Goal: Transaction & Acquisition: Purchase product/service

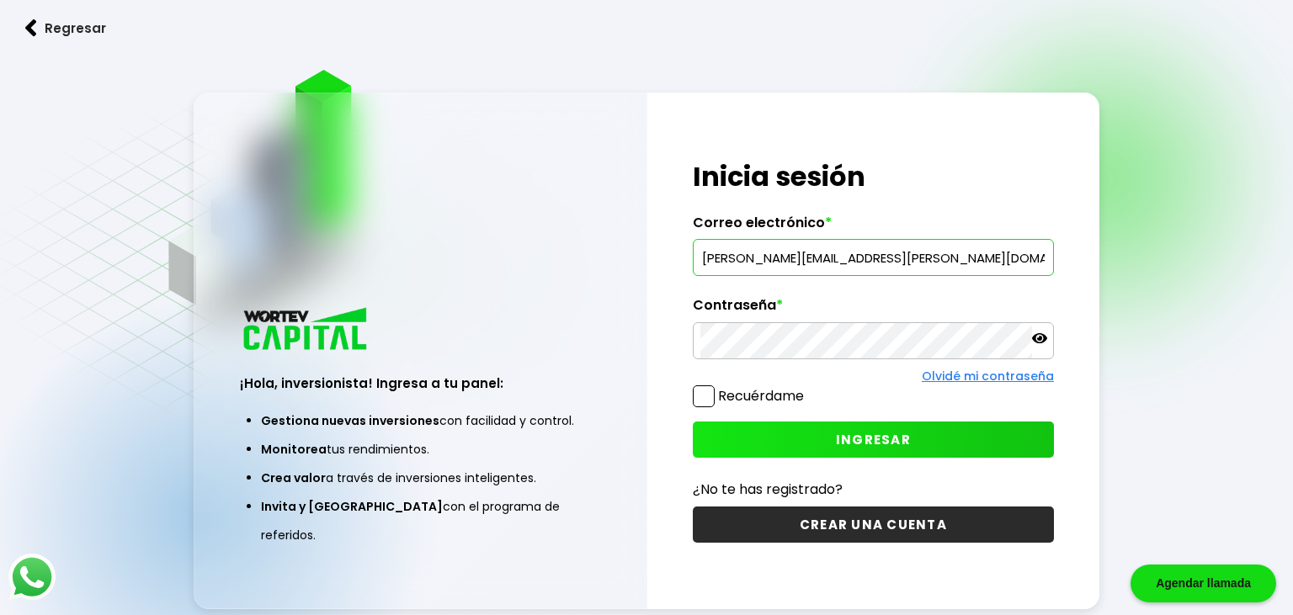
type input "areli.coria@gmail.com"
click at [709, 396] on span at bounding box center [704, 396] width 22 height 22
click at [807, 388] on input "Recuérdame" at bounding box center [807, 388] width 0 height 0
click at [861, 437] on span "INGRESAR" at bounding box center [873, 440] width 75 height 18
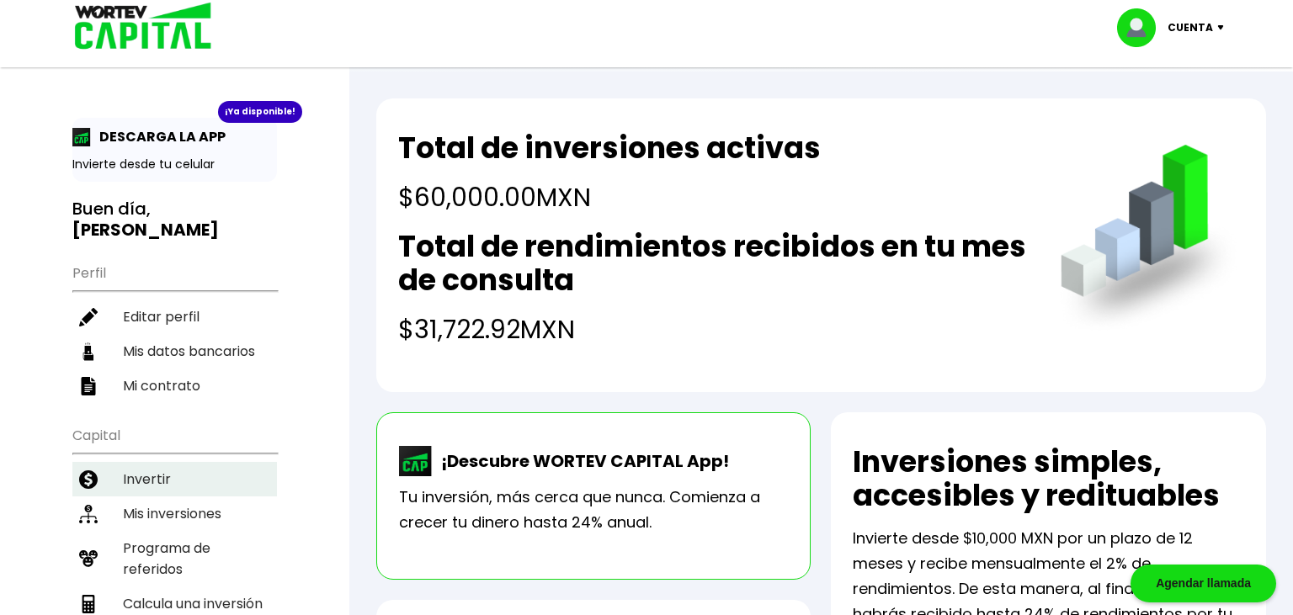
click at [167, 462] on li "Invertir" at bounding box center [174, 479] width 204 height 35
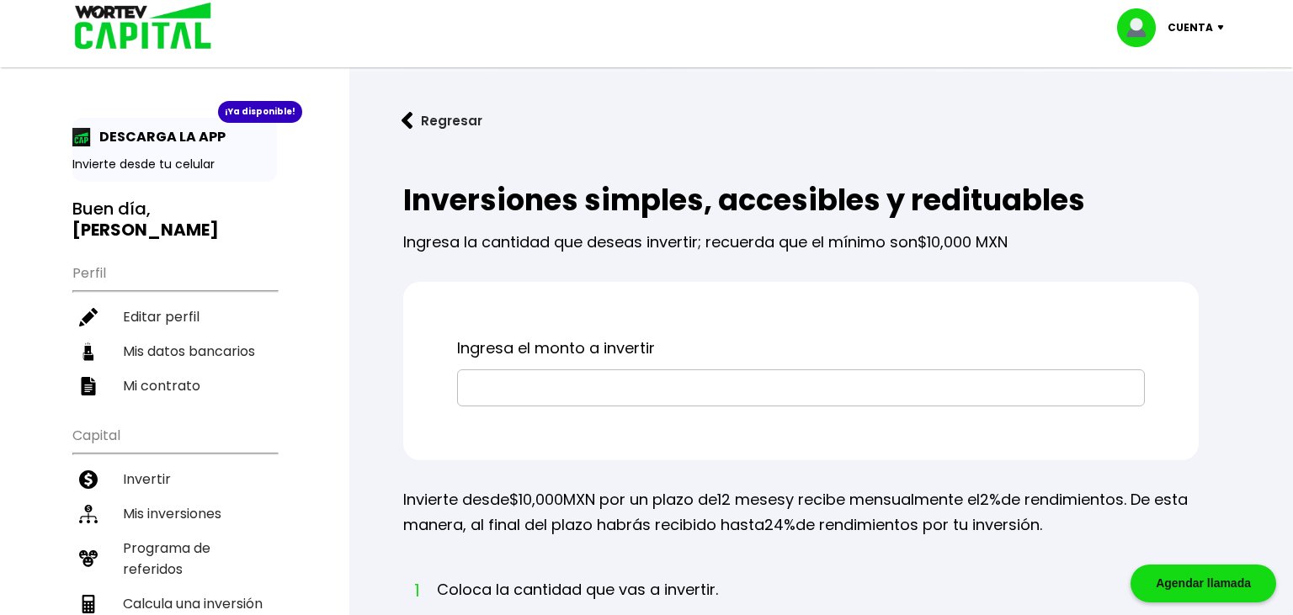
click at [697, 396] on input "text" at bounding box center [801, 387] width 672 height 35
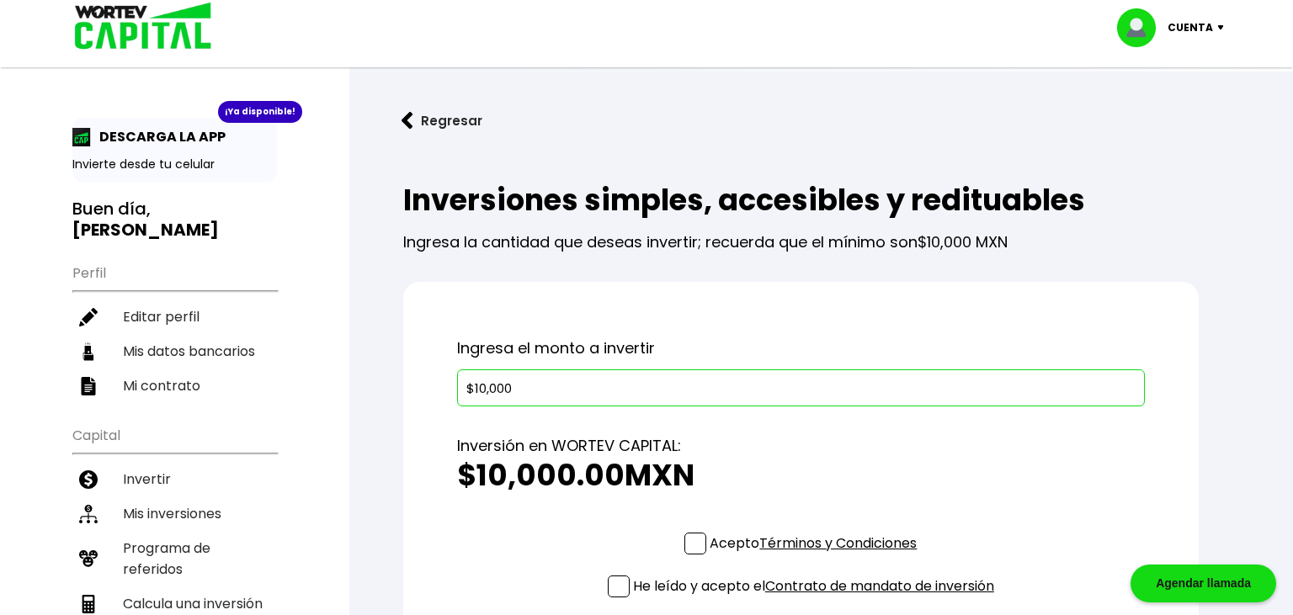
type input "$10,000"
click at [694, 544] on span at bounding box center [695, 544] width 22 height 22
click at [816, 556] on input "Acepto Términos y Condiciones" at bounding box center [816, 556] width 0 height 0
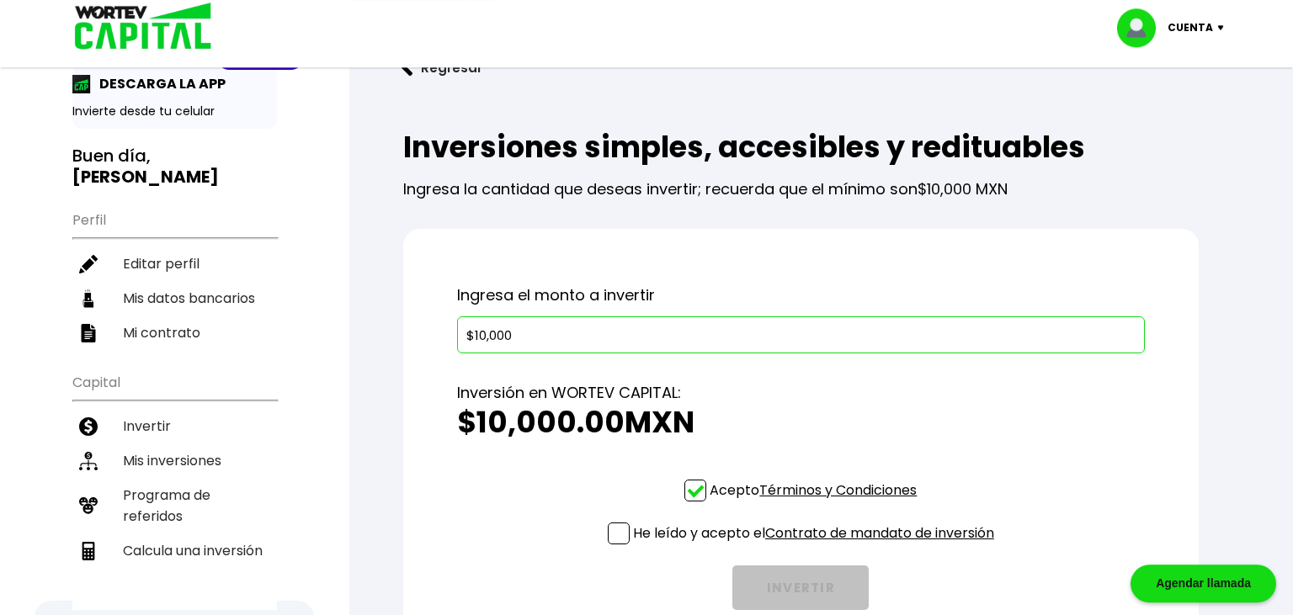
scroll to position [88, 0]
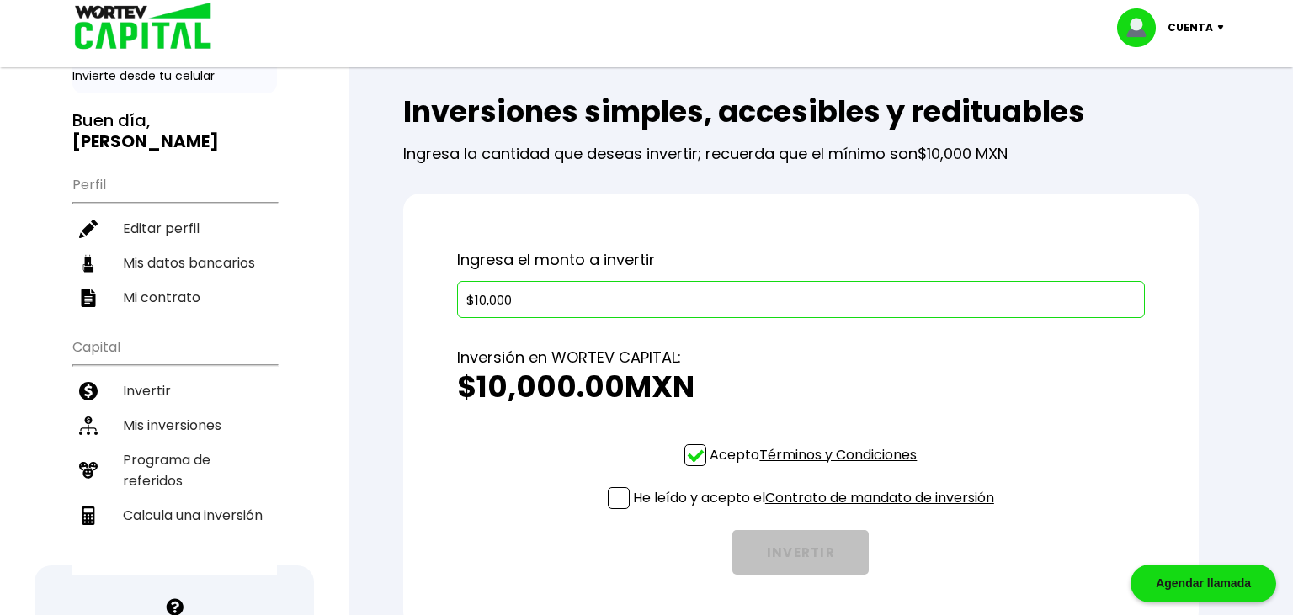
click at [619, 497] on span at bounding box center [619, 498] width 22 height 22
click at [816, 511] on input "He leído y acepto el Contrato de mandato de inversión" at bounding box center [816, 511] width 0 height 0
click at [800, 544] on button "INVERTIR" at bounding box center [800, 552] width 136 height 45
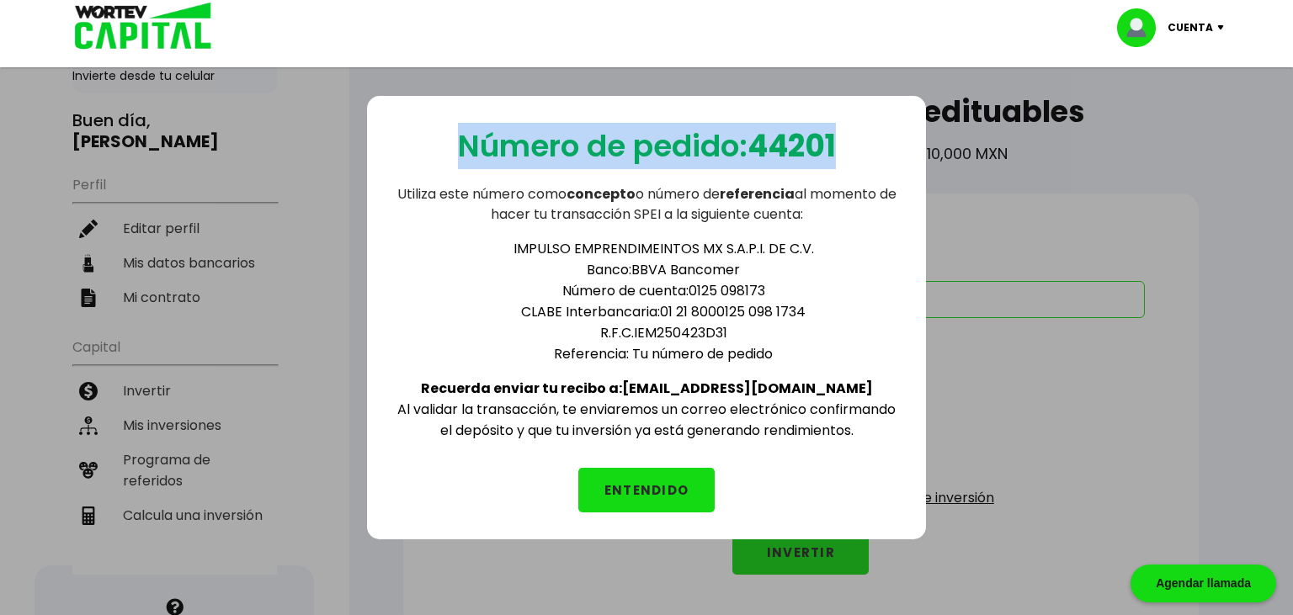
drag, startPoint x: 455, startPoint y: 146, endPoint x: 839, endPoint y: 143, distance: 383.8
click at [836, 143] on p "Número de pedido: 44201" at bounding box center [647, 146] width 378 height 46
copy p "Número de pedido: 44201"
click at [627, 483] on button "ENTENDIDO" at bounding box center [646, 490] width 136 height 45
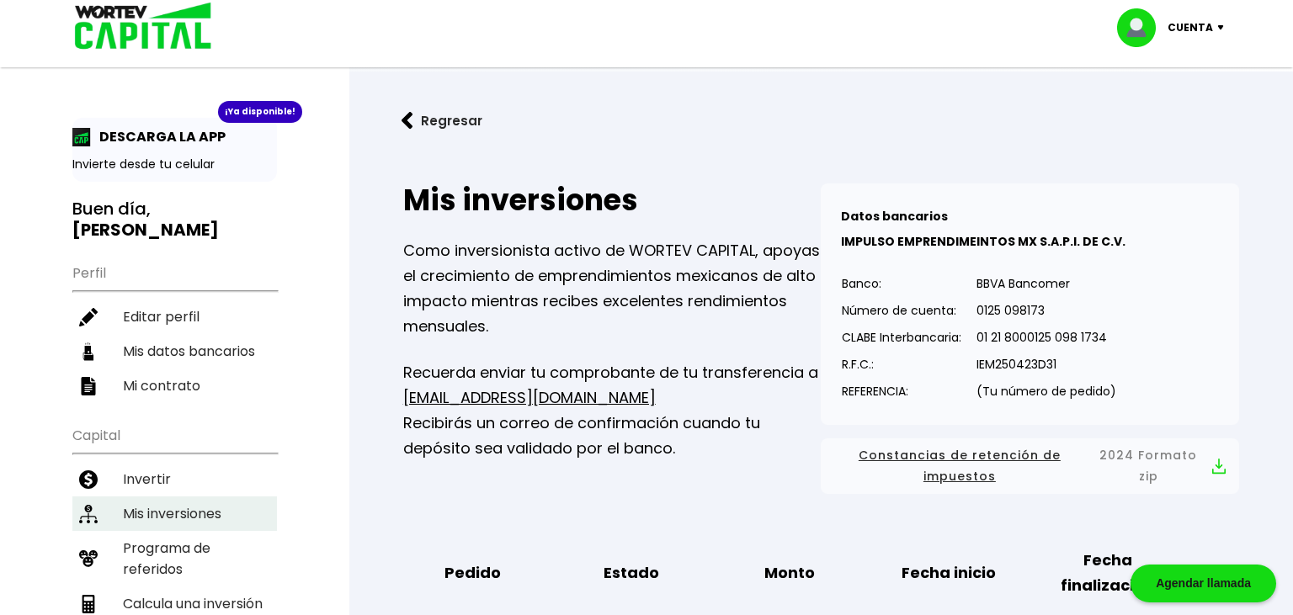
click at [152, 497] on li "Mis inversiones" at bounding box center [174, 514] width 204 height 35
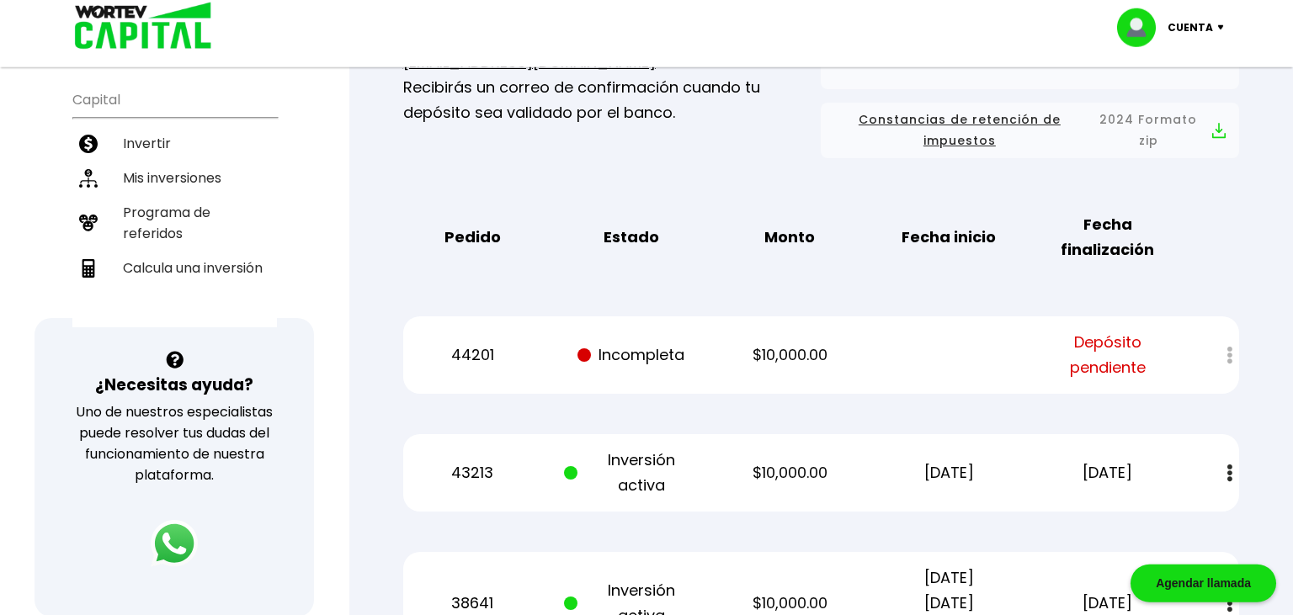
scroll to position [355, 0]
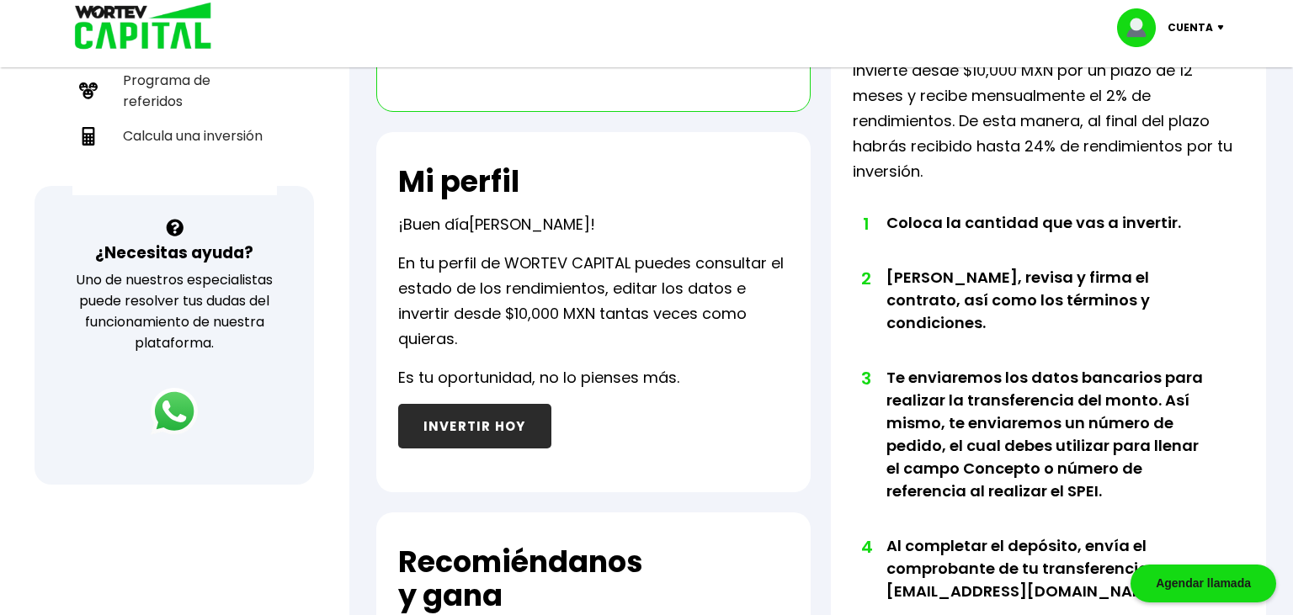
scroll to position [24, 0]
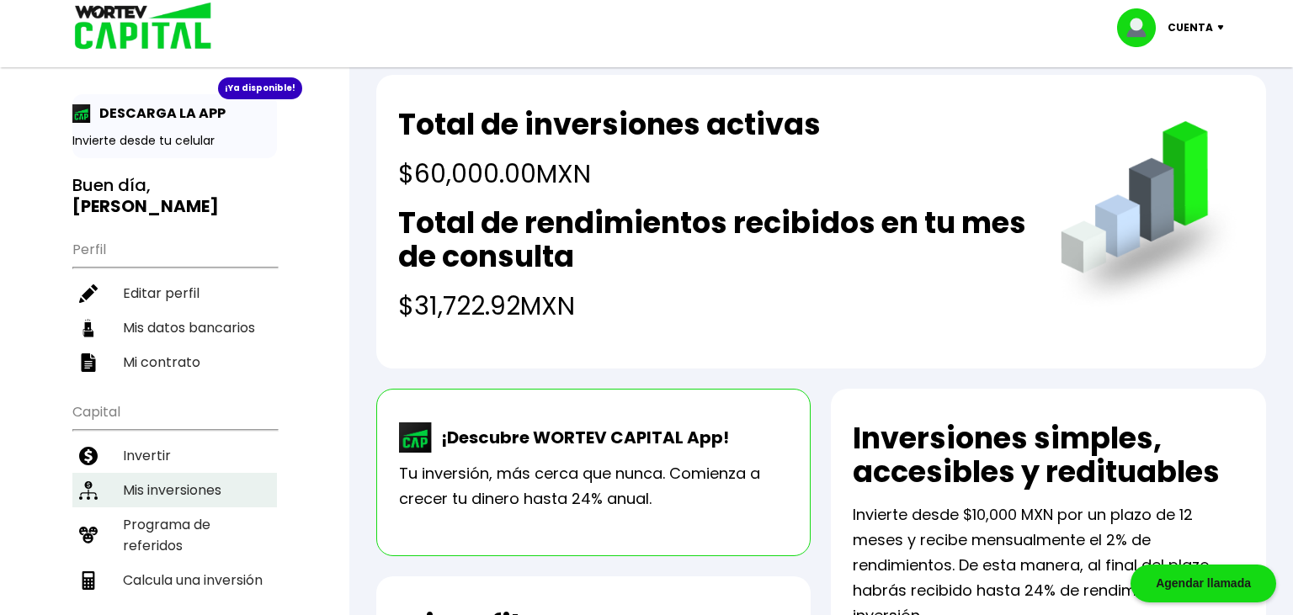
click at [191, 473] on li "Mis inversiones" at bounding box center [174, 490] width 204 height 35
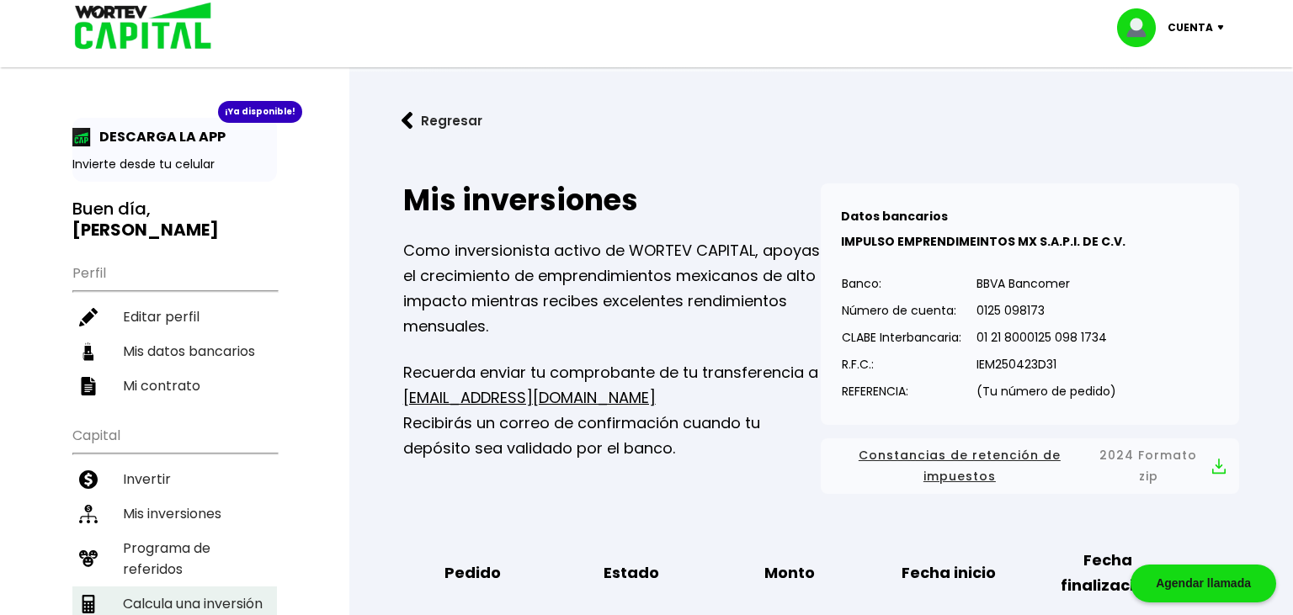
click at [172, 587] on li "Calcula una inversión" at bounding box center [174, 604] width 204 height 35
select select "1"
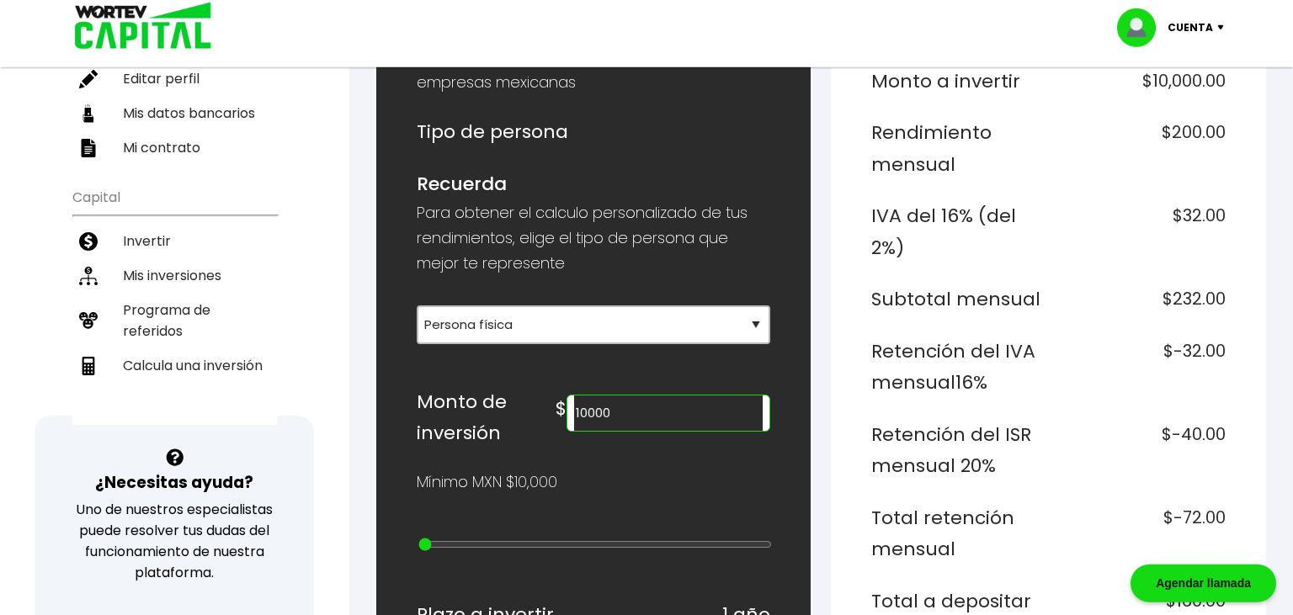
scroll to position [266, 0]
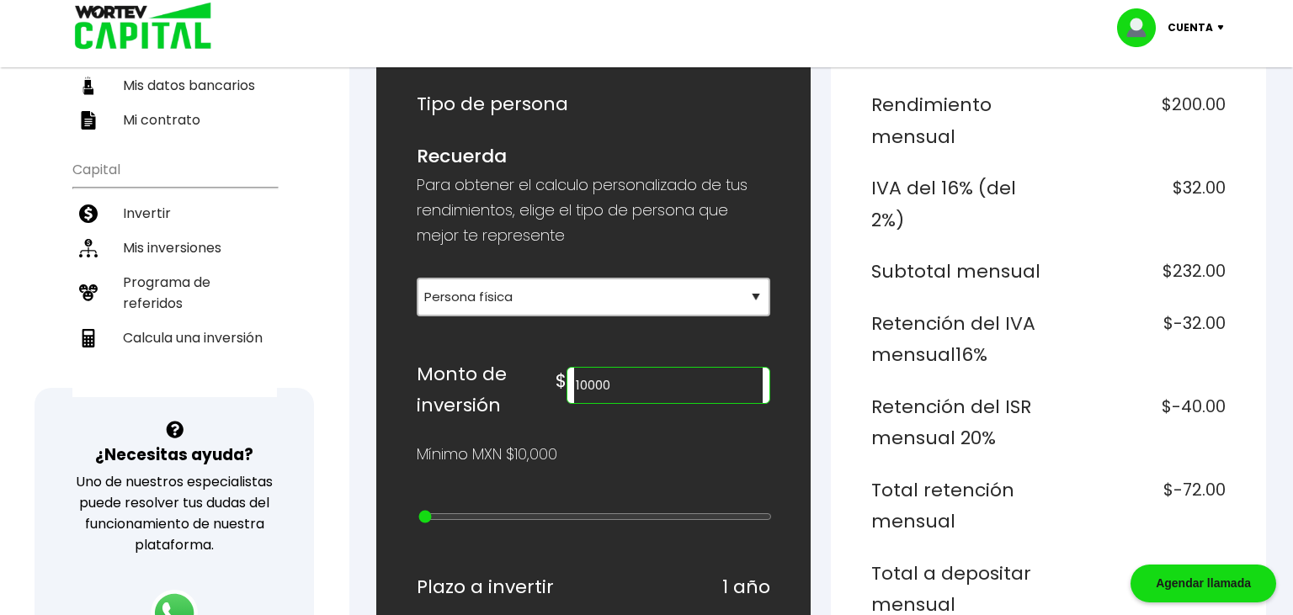
click at [583, 379] on input "10000" at bounding box center [668, 385] width 189 height 35
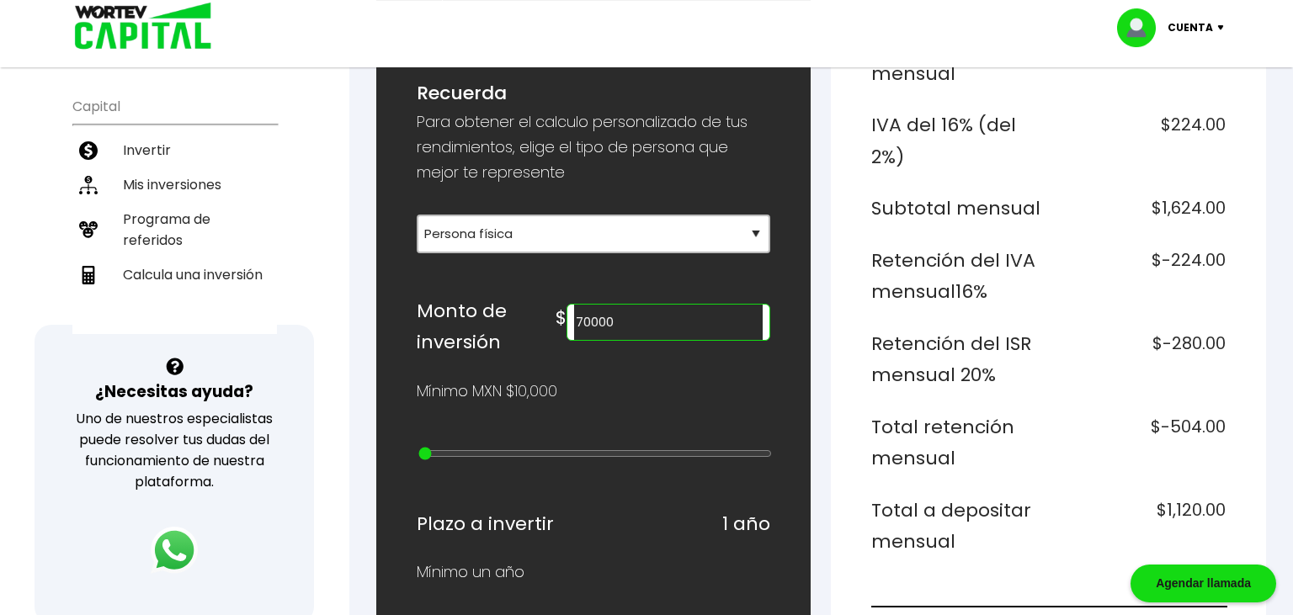
scroll to position [0, 0]
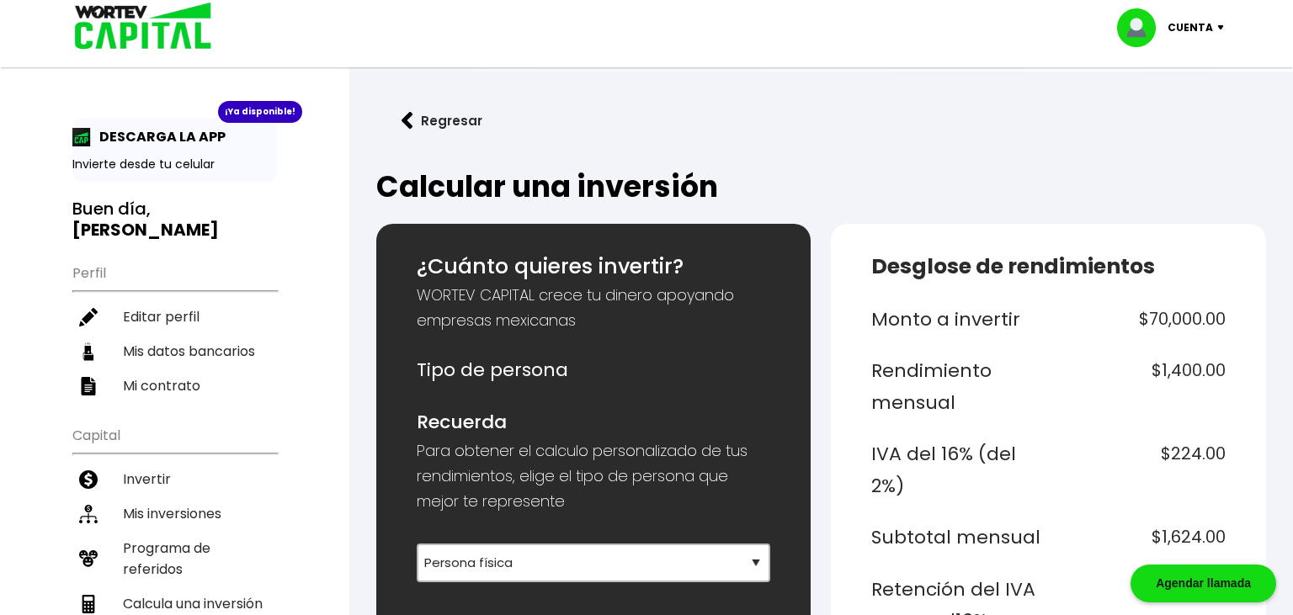
type input "70000"
click at [414, 123] on button "Regresar" at bounding box center [441, 120] width 131 height 45
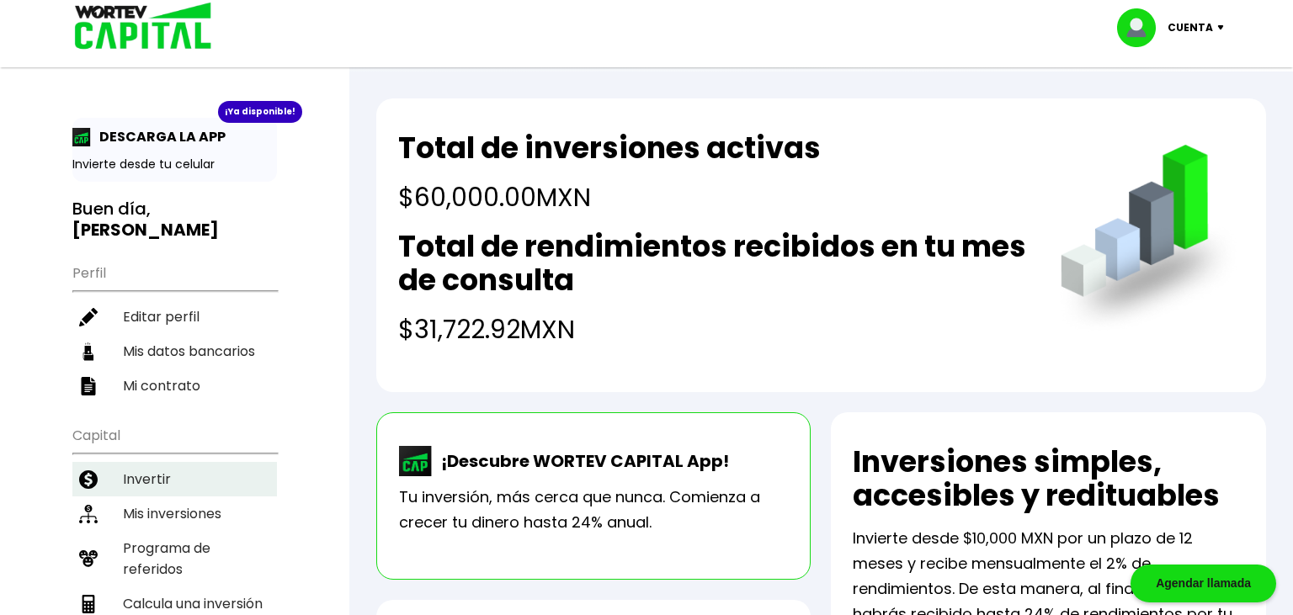
click at [175, 462] on li "Invertir" at bounding box center [174, 479] width 204 height 35
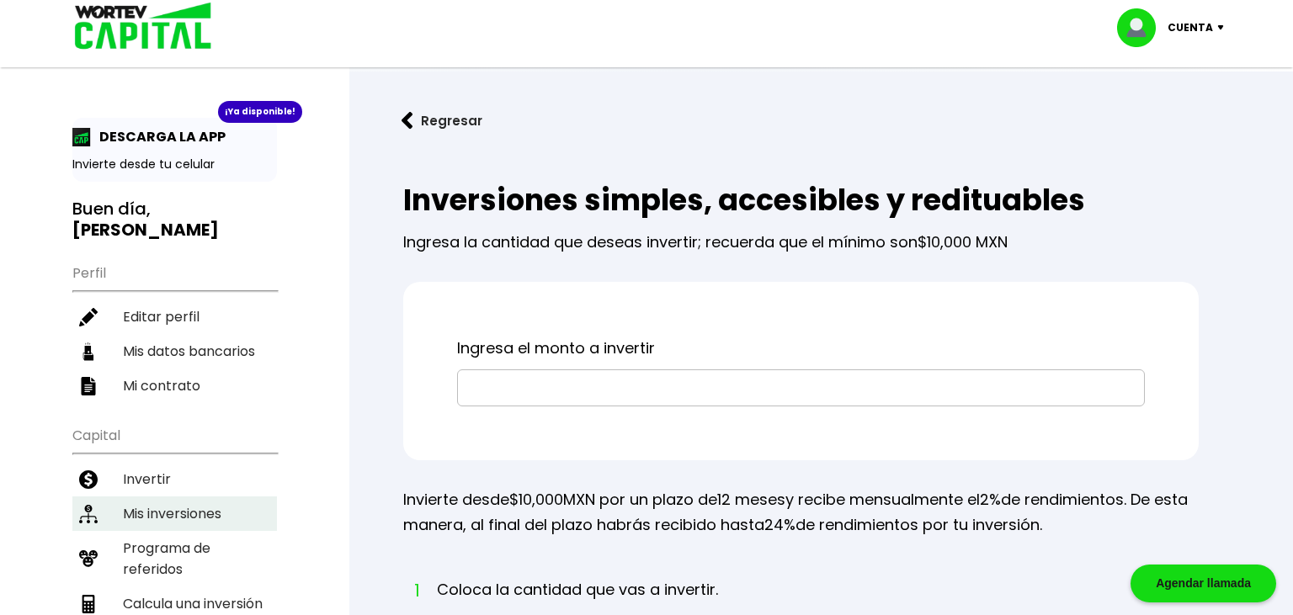
click at [180, 497] on li "Mis inversiones" at bounding box center [174, 514] width 204 height 35
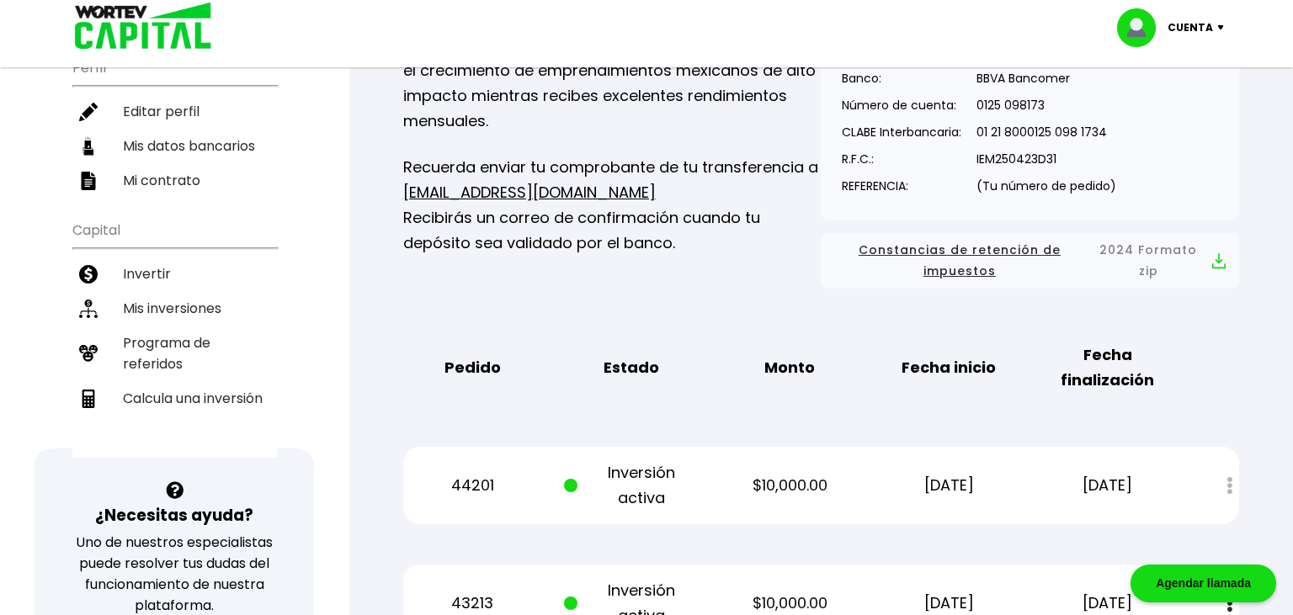
scroll to position [178, 0]
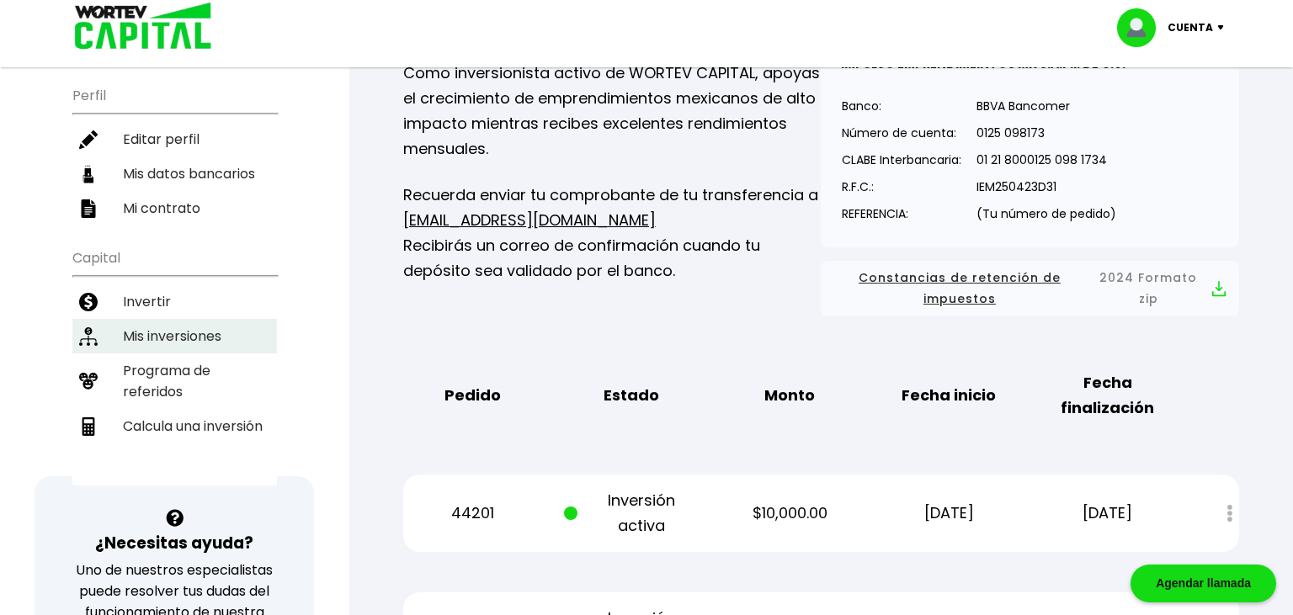
click at [167, 319] on li "Mis inversiones" at bounding box center [174, 336] width 204 height 35
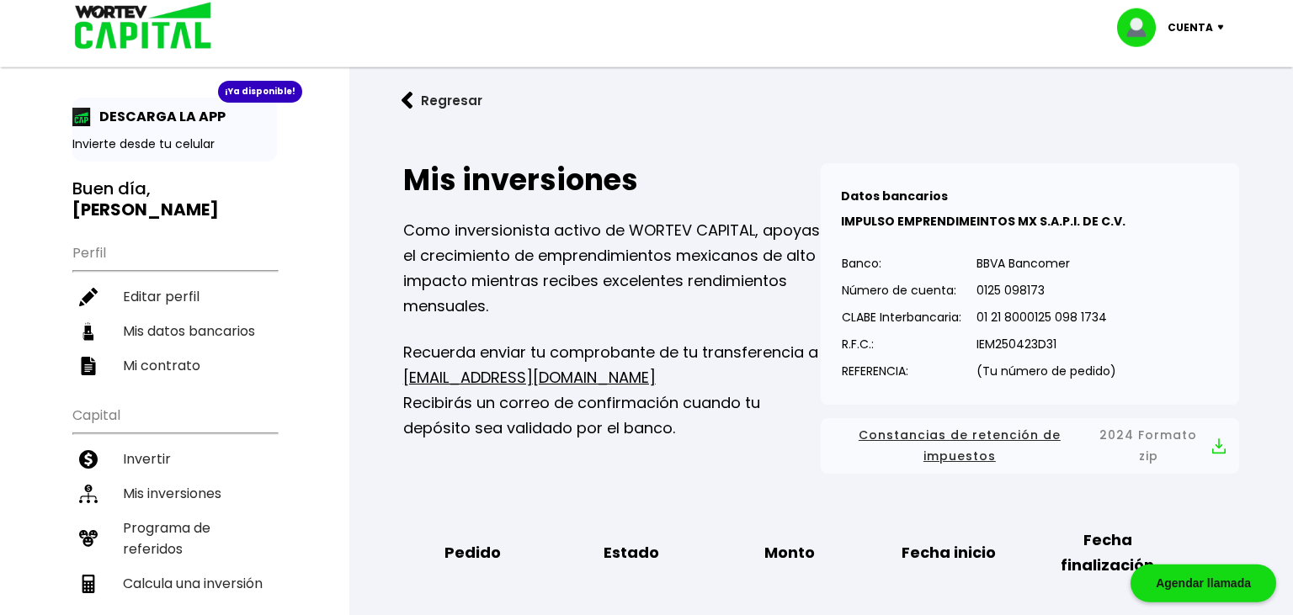
scroll to position [0, 0]
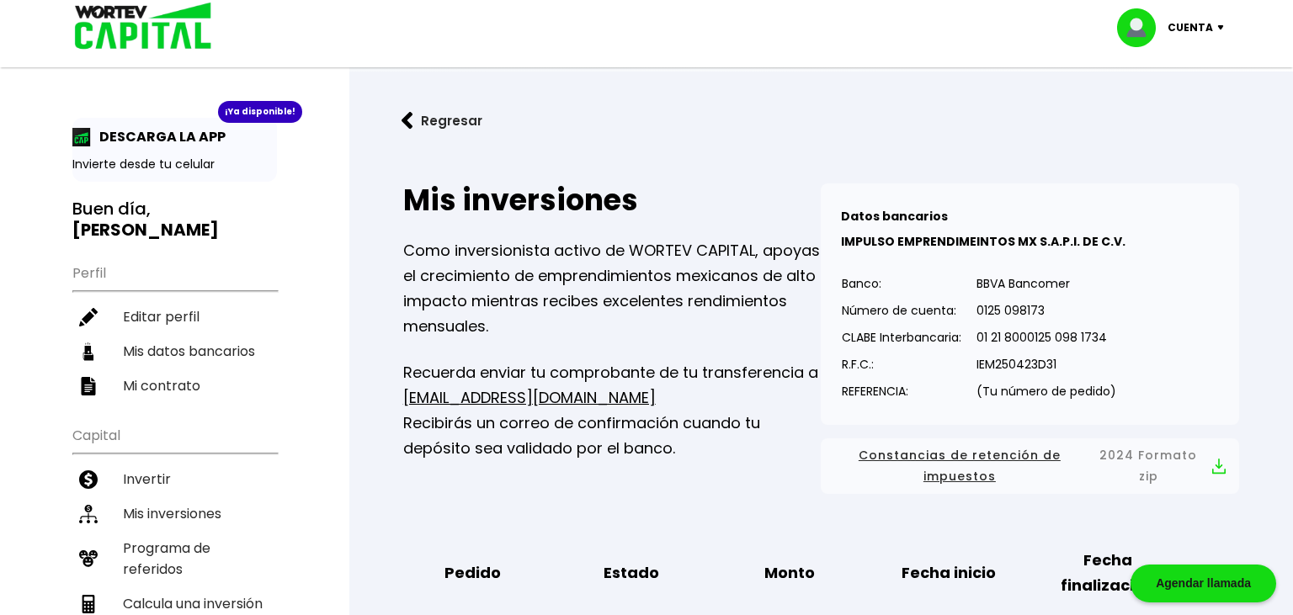
click at [429, 124] on button "Regresar" at bounding box center [441, 120] width 131 height 45
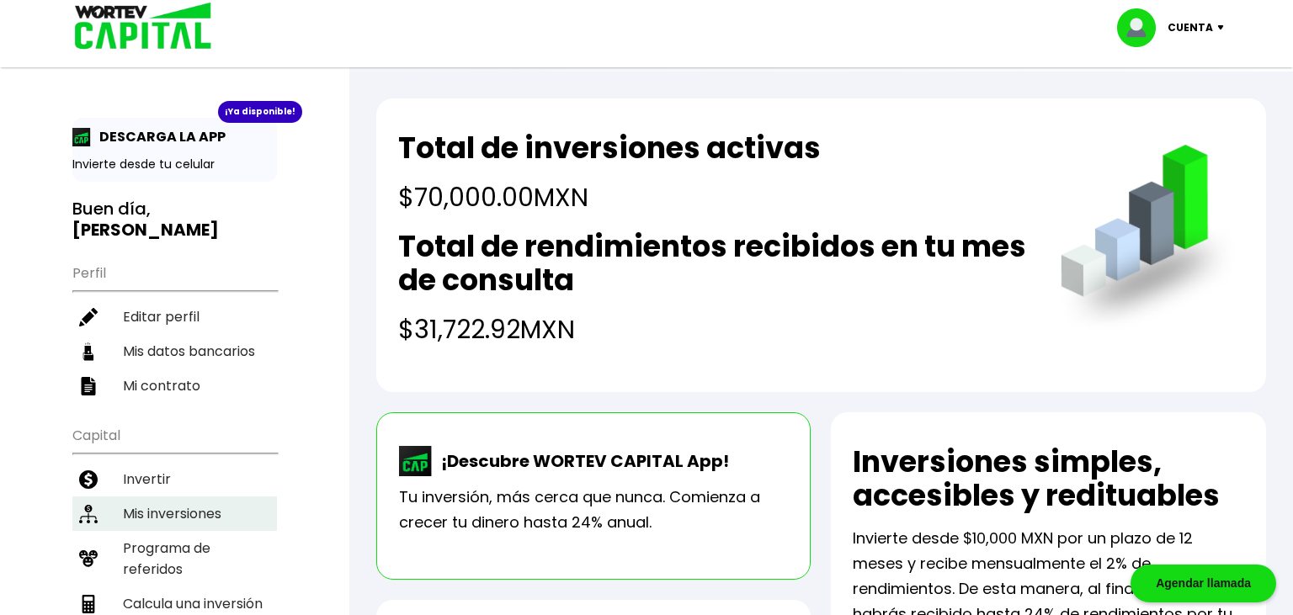
click at [148, 497] on li "Mis inversiones" at bounding box center [174, 514] width 204 height 35
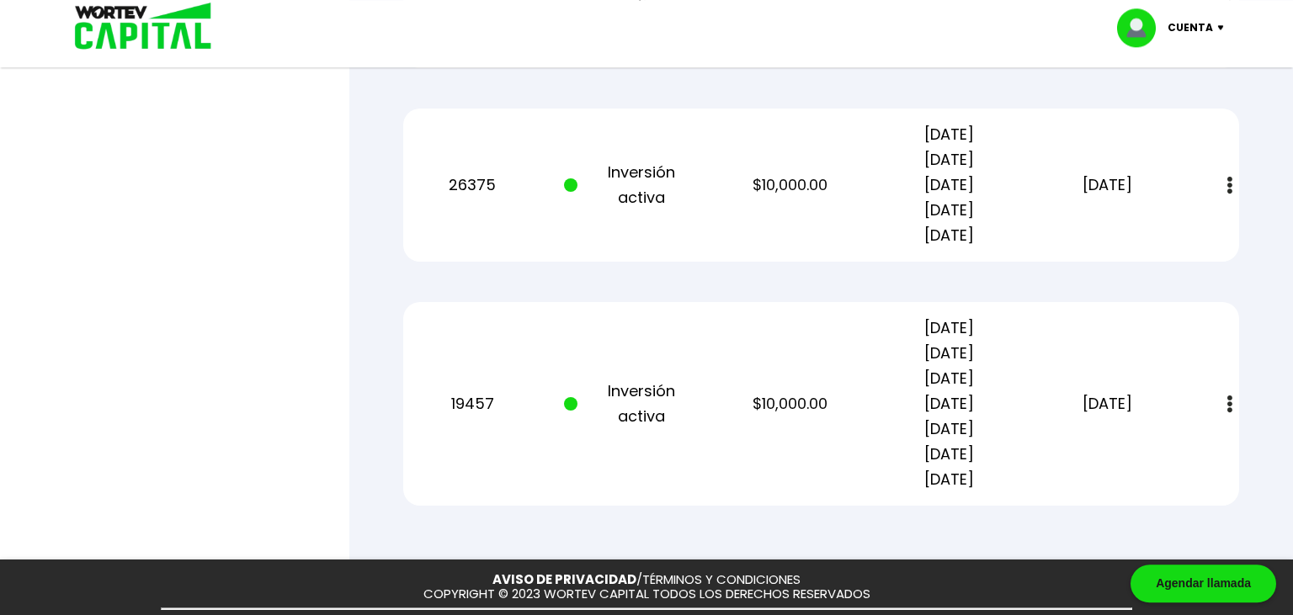
scroll to position [1333, 0]
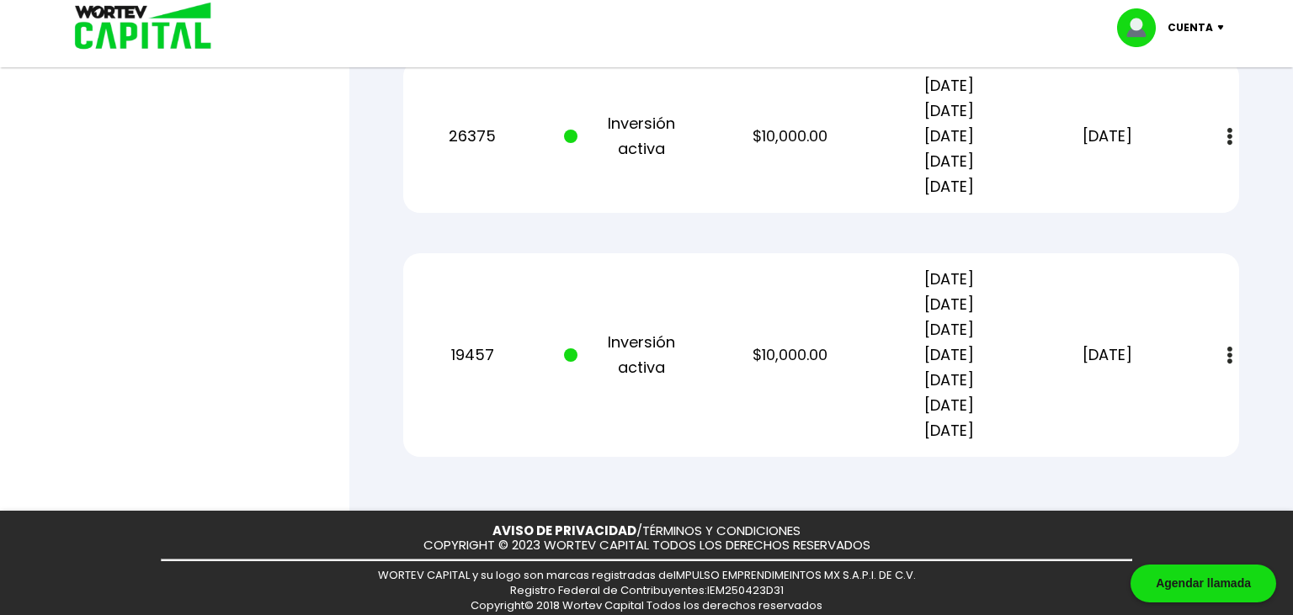
drag, startPoint x: 907, startPoint y: 278, endPoint x: 991, endPoint y: 412, distance: 158.8
click at [991, 412] on p "[DATE] [DATE] [DATE] [DATE] [DATE] [DATE] [DATE]" at bounding box center [949, 355] width 134 height 177
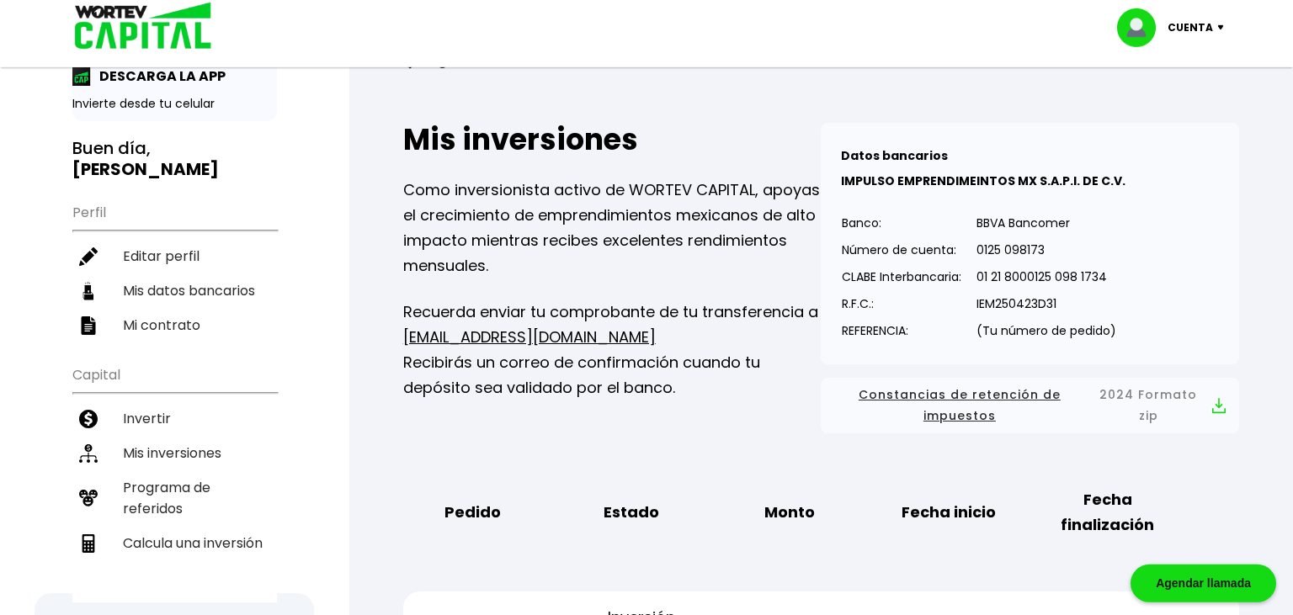
scroll to position [0, 0]
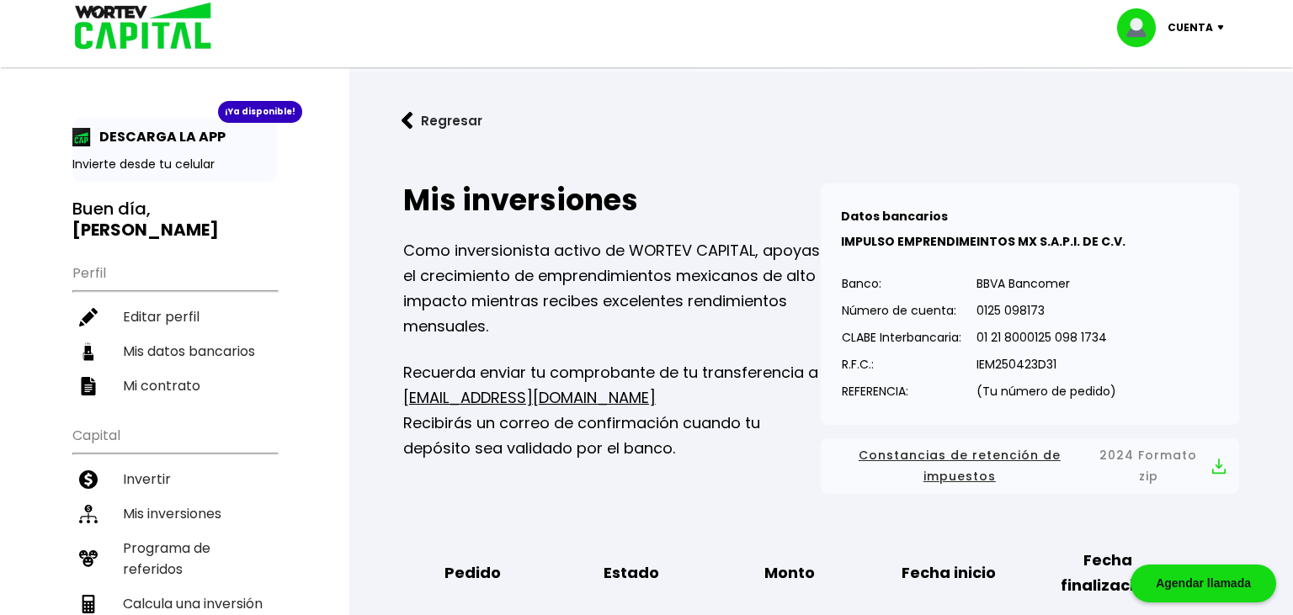
click at [408, 119] on img at bounding box center [407, 121] width 12 height 18
